Goal: Task Accomplishment & Management: Manage account settings

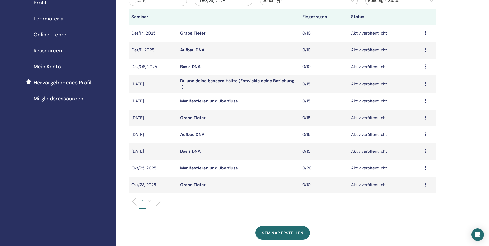
scroll to position [77, 0]
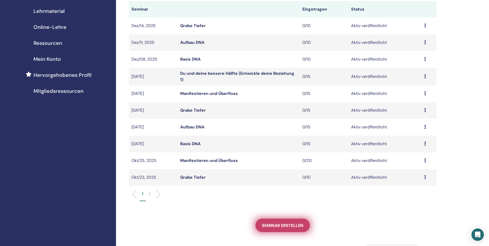
click at [285, 226] on span "Seminar erstellen" at bounding box center [283, 225] width 42 height 5
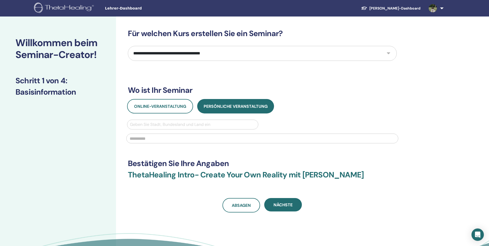
click at [393, 53] on select "**********" at bounding box center [262, 53] width 269 height 15
select select "****"
click at [128, 46] on select "**********" at bounding box center [262, 53] width 269 height 15
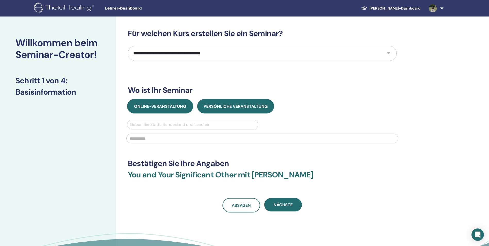
click at [169, 109] on span "Online-Veranstaltung" at bounding box center [160, 106] width 52 height 5
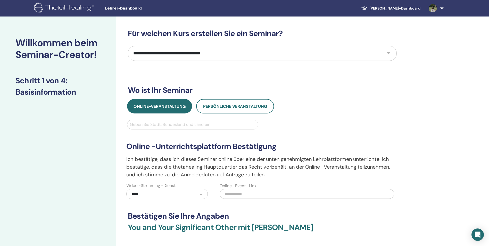
click at [165, 125] on div at bounding box center [193, 124] width 126 height 7
type input "*****"
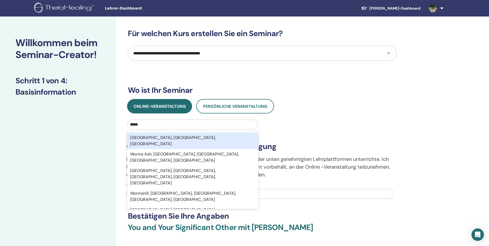
click at [181, 138] on div "Worms, Rheinland-Pfalz, DEU" at bounding box center [192, 141] width 131 height 17
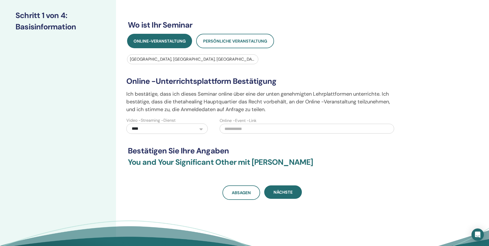
scroll to position [77, 0]
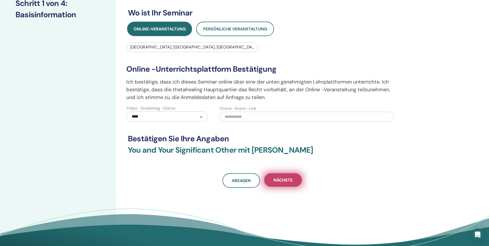
click at [281, 179] on span "Nächste" at bounding box center [283, 179] width 19 height 5
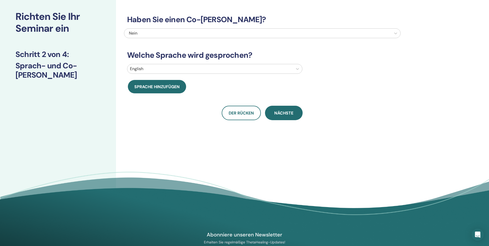
scroll to position [26, 0]
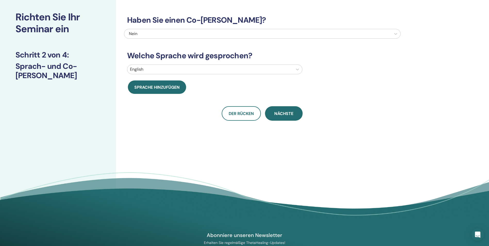
click at [241, 68] on div at bounding box center [210, 69] width 160 height 7
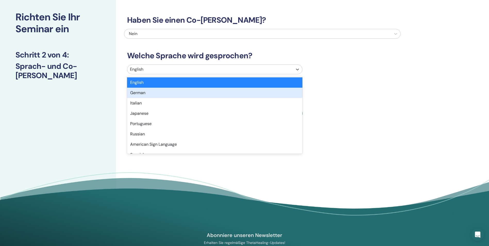
click at [233, 88] on div "German" at bounding box center [214, 93] width 175 height 10
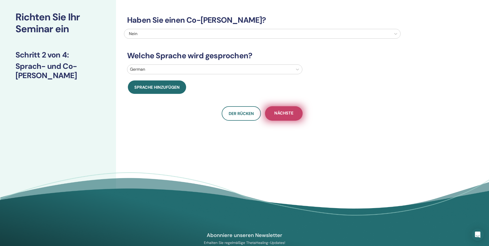
click at [276, 119] on button "Nächste" at bounding box center [284, 113] width 38 height 14
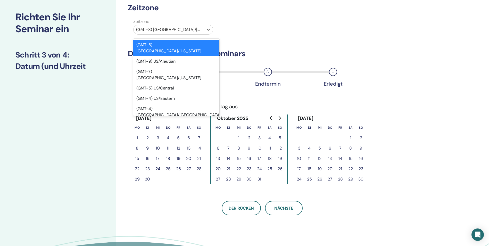
click at [180, 28] on div at bounding box center [168, 29] width 65 height 7
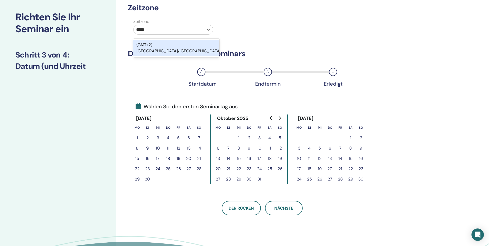
type input "******"
click at [179, 43] on div "(GMT+2) Europe/Berlin" at bounding box center [176, 48] width 86 height 17
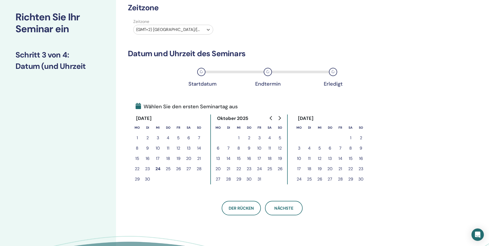
click at [239, 179] on button "29" at bounding box center [239, 179] width 10 height 10
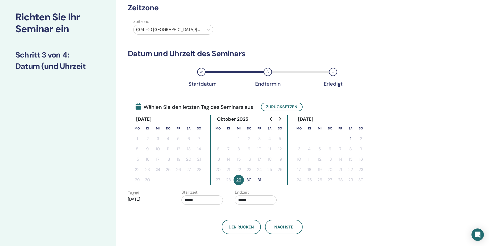
click at [250, 181] on button "30" at bounding box center [249, 180] width 10 height 10
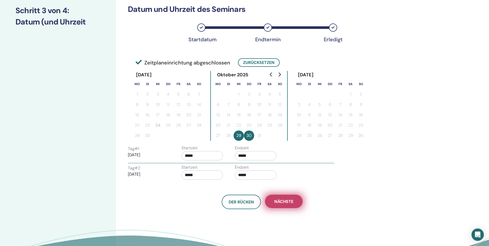
scroll to position [77, 0]
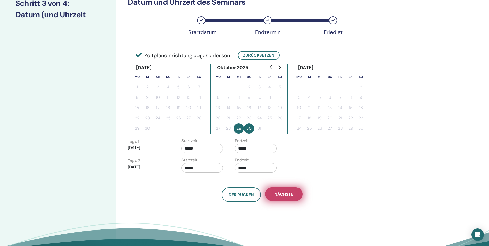
click at [289, 193] on span "Nächste" at bounding box center [283, 194] width 19 height 5
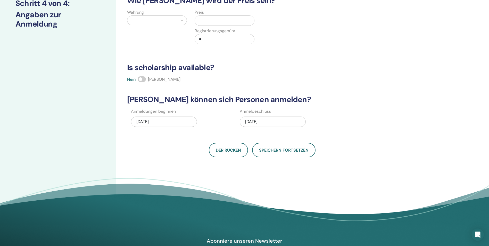
click at [267, 119] on div "10/30/2025" at bounding box center [273, 122] width 66 height 10
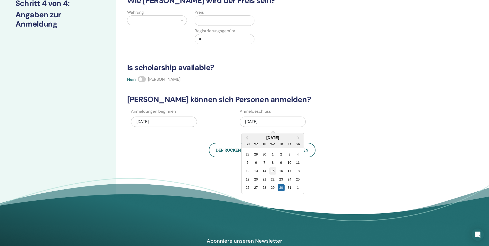
click at [272, 168] on div "15" at bounding box center [272, 170] width 7 height 7
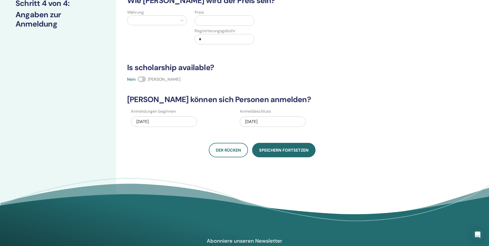
scroll to position [26, 0]
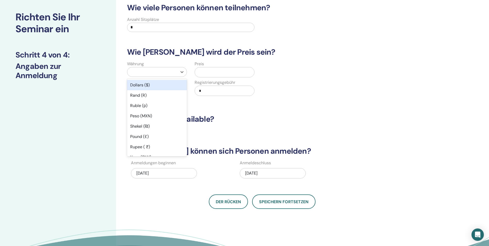
click at [175, 70] on div at bounding box center [152, 71] width 45 height 7
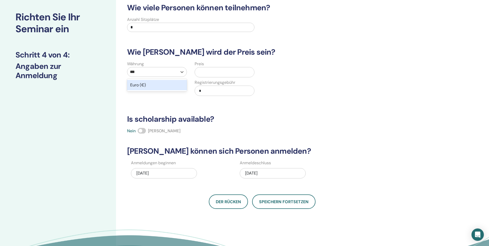
type input "****"
click at [168, 85] on div "Euro (€)" at bounding box center [157, 85] width 60 height 10
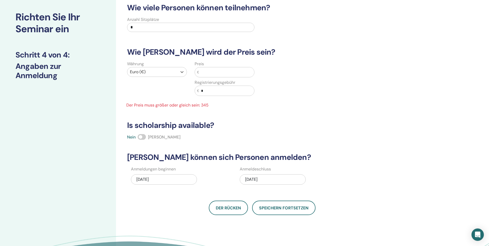
click at [207, 73] on input "text" at bounding box center [226, 72] width 55 height 10
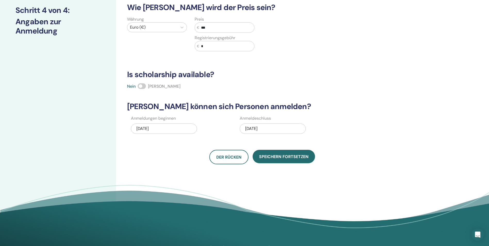
scroll to position [77, 0]
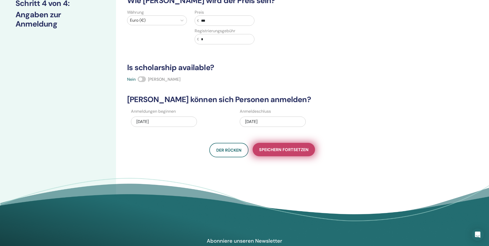
type input "***"
click at [282, 151] on span "Speichern fortsetzen" at bounding box center [284, 149] width 50 height 5
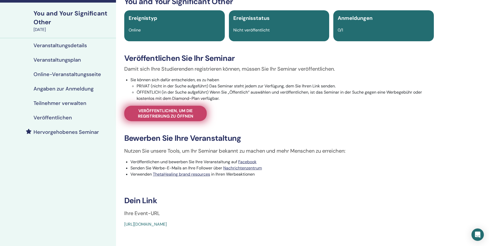
scroll to position [52, 0]
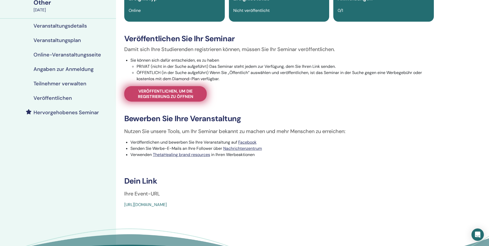
click at [178, 93] on span "Veröffentlichen, um die Registrierung zu öffnen" at bounding box center [166, 93] width 70 height 11
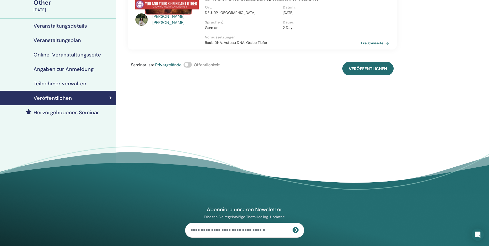
click at [192, 65] on span at bounding box center [188, 65] width 8 height 6
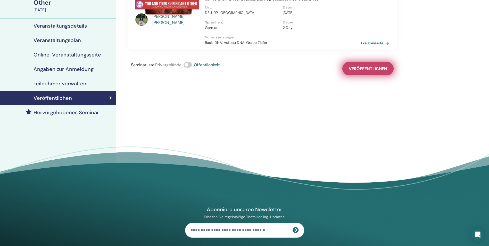
click at [378, 66] on span "Veröffentlichen" at bounding box center [368, 68] width 38 height 5
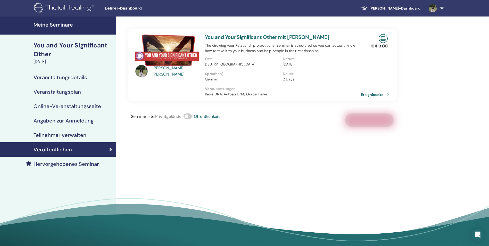
click at [51, 25] on h4 "Meine Seminare" at bounding box center [73, 25] width 79 height 6
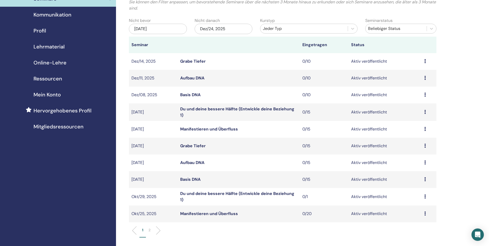
scroll to position [52, 0]
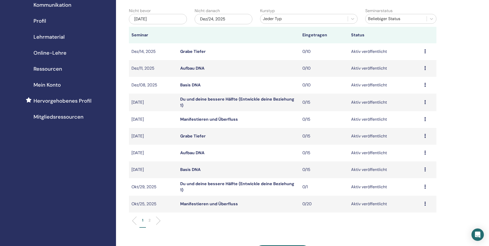
click at [424, 187] on icon at bounding box center [425, 187] width 2 height 4
click at [417, 198] on link "Bearbeiten" at bounding box center [410, 198] width 21 height 5
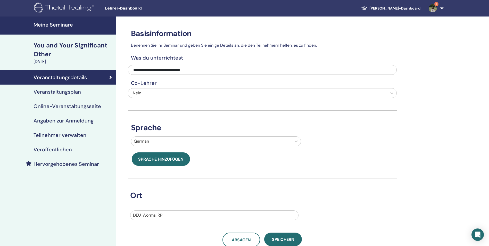
click at [71, 120] on h4 "Angaben zur Anmeldung" at bounding box center [64, 121] width 60 height 6
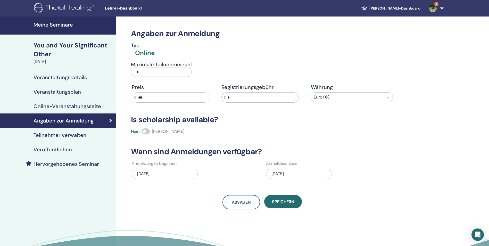
click at [158, 74] on input "*" at bounding box center [161, 72] width 61 height 9
type input "**"
click at [293, 201] on span "Speichern" at bounding box center [283, 201] width 22 height 5
click at [64, 27] on h4 "Meine Seminare" at bounding box center [73, 25] width 79 height 6
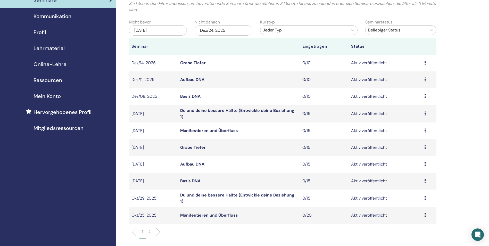
scroll to position [52, 0]
